Goal: Obtain resource: Download file/media

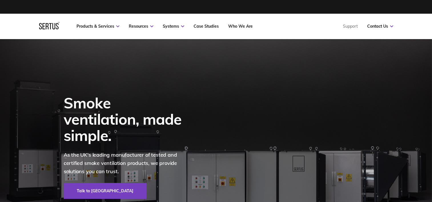
drag, startPoint x: 385, startPoint y: 0, endPoint x: 254, endPoint y: 71, distance: 149.0
click at [254, 71] on div "Smoke ventilation, made simple. As the UK's leading manufacturer of tested and …" at bounding box center [216, 147] width 335 height 216
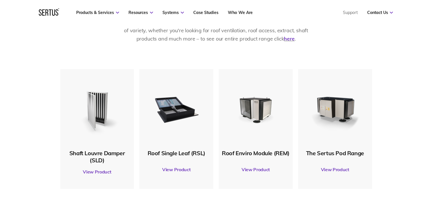
scroll to position [343, 0]
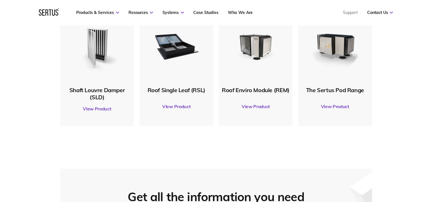
click at [336, 107] on link "View Product" at bounding box center [335, 107] width 68 height 16
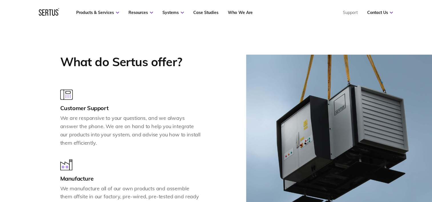
scroll to position [657, 0]
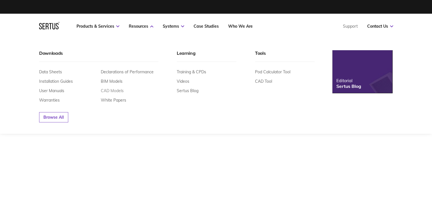
click at [123, 91] on link "CAD Models" at bounding box center [112, 90] width 23 height 5
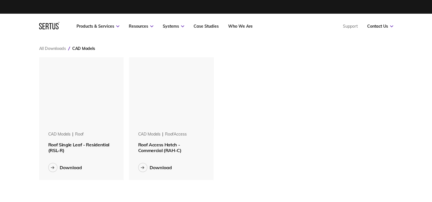
scroll to position [132, 363]
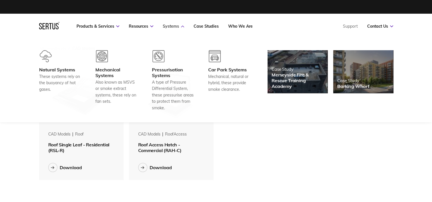
click at [178, 25] on link "Systems" at bounding box center [173, 26] width 21 height 5
click at [182, 25] on icon at bounding box center [182, 26] width 3 height 2
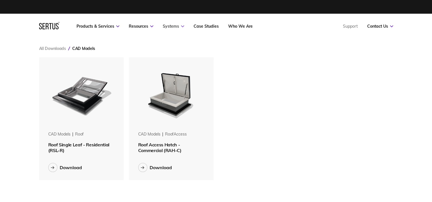
click at [182, 25] on icon at bounding box center [182, 26] width 3 height 2
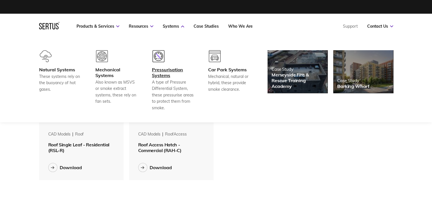
click at [170, 72] on div "Pressurisation Systems" at bounding box center [173, 72] width 42 height 11
